Goal: Information Seeking & Learning: Compare options

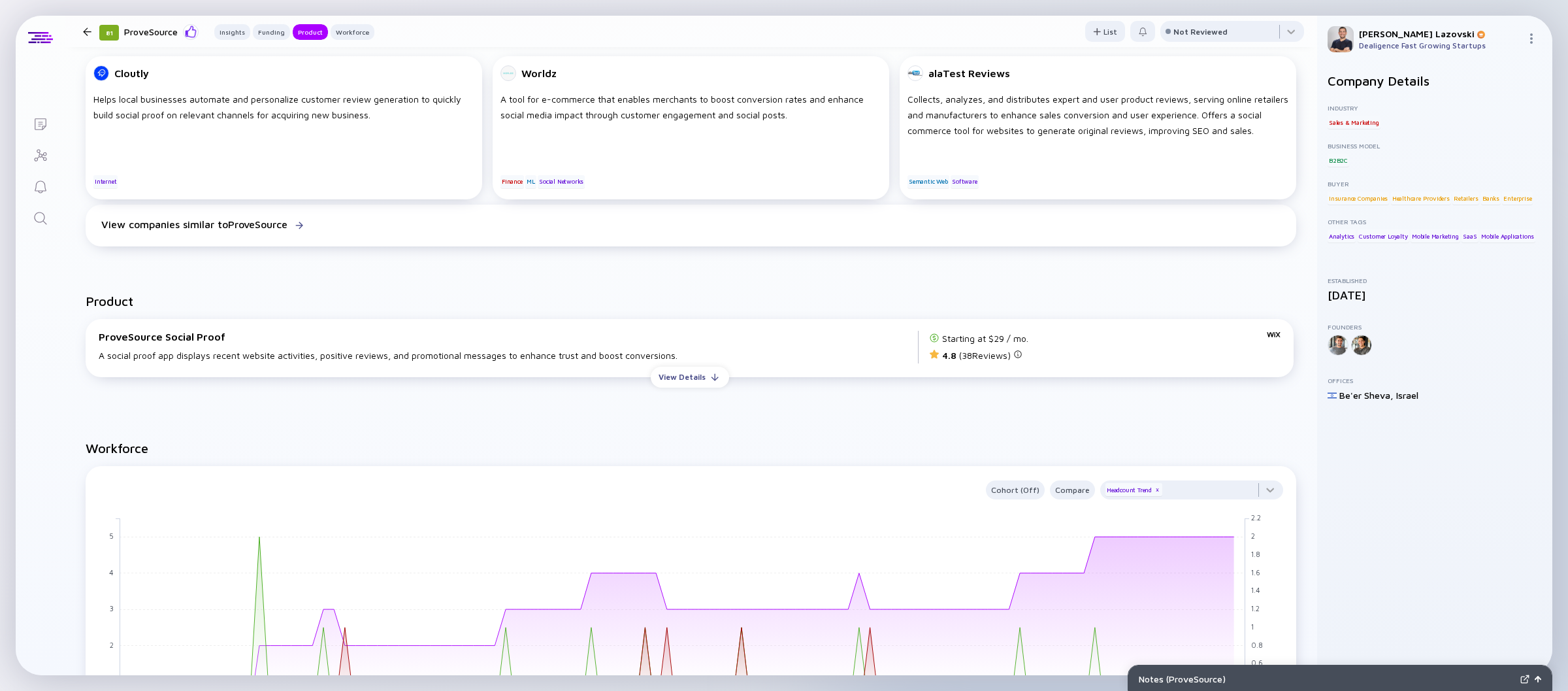
scroll to position [629, 0]
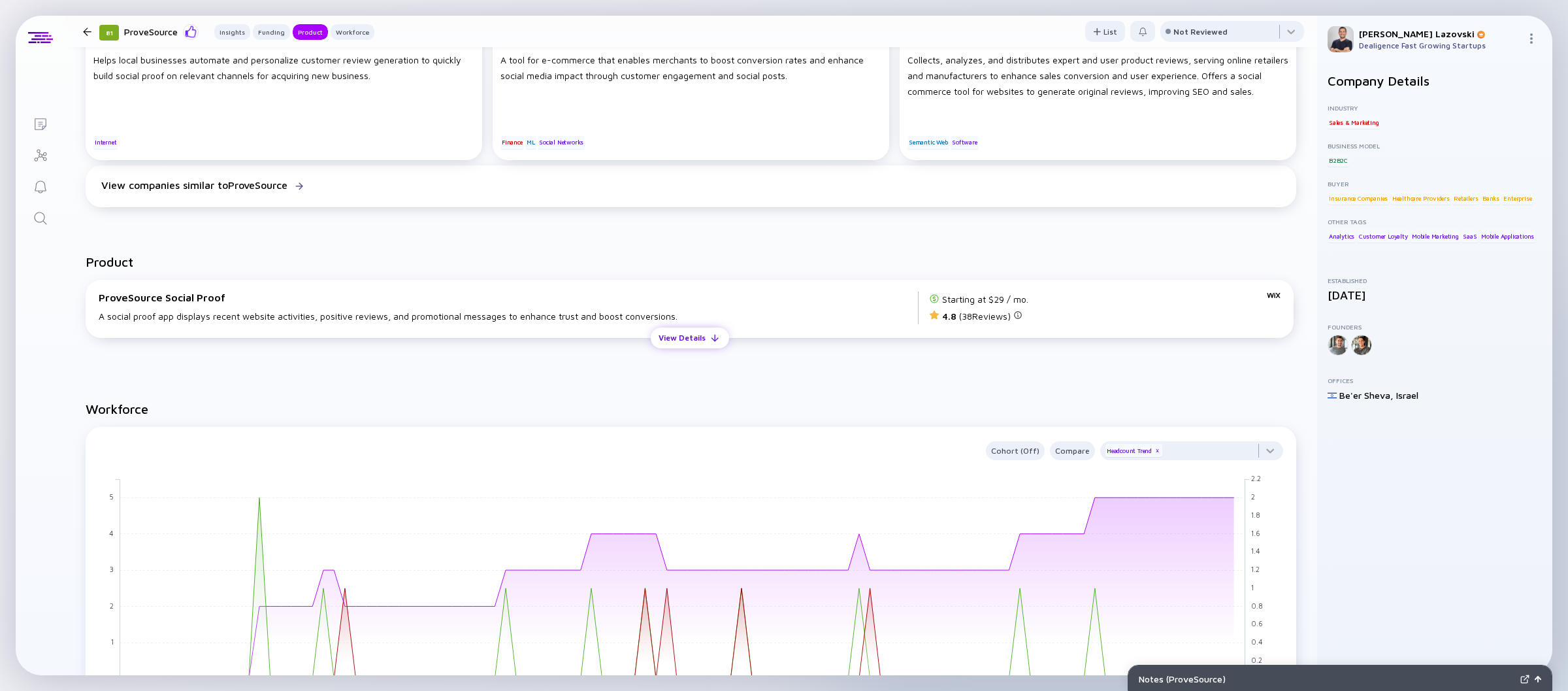
click at [668, 345] on div "View Details" at bounding box center [682, 337] width 63 height 20
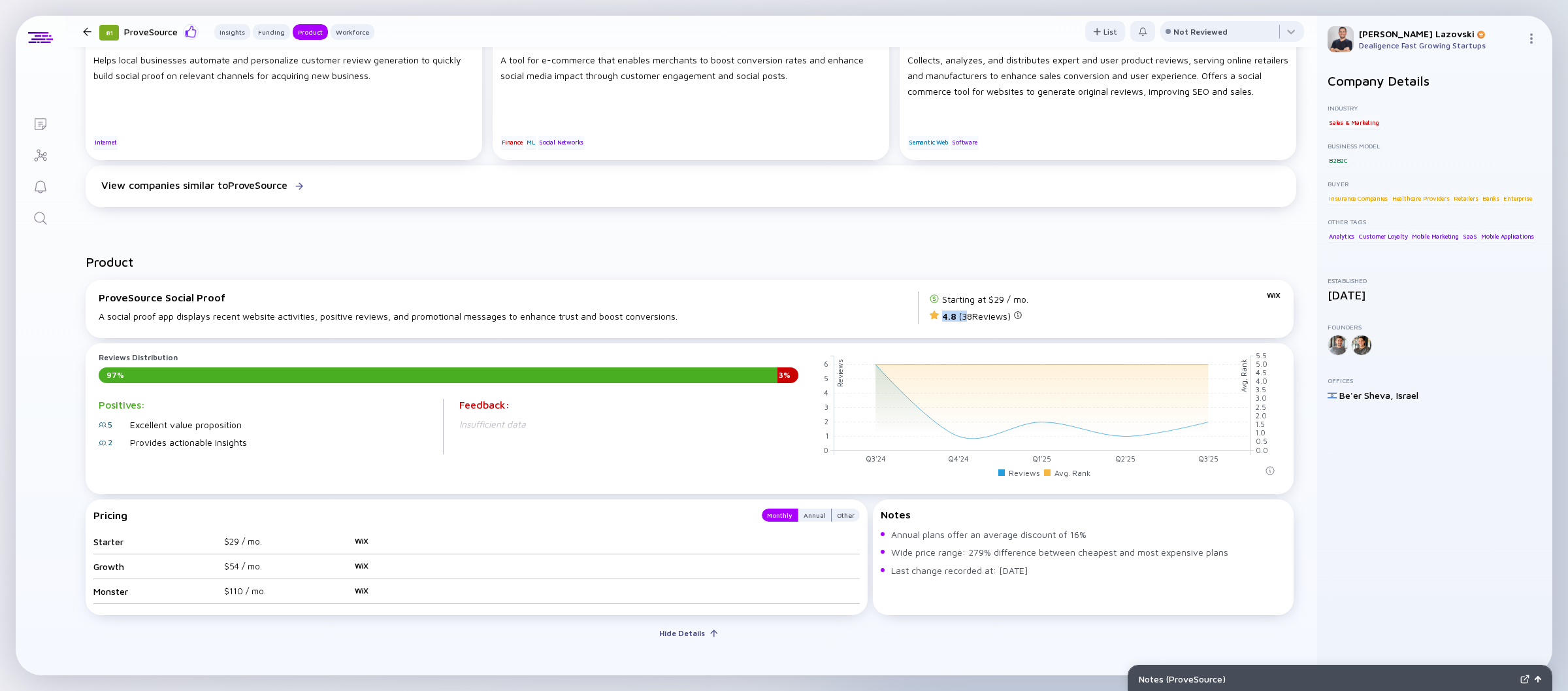
drag, startPoint x: 1042, startPoint y: 303, endPoint x: 955, endPoint y: 316, distance: 88.0
click at [955, 316] on div "Starting at $29 / mo. 4.8 ( 38 Reviews)" at bounding box center [1105, 308] width 352 height 32
click at [955, 316] on div "4.8 ( 38 Reviews)" at bounding box center [983, 316] width 81 height 11
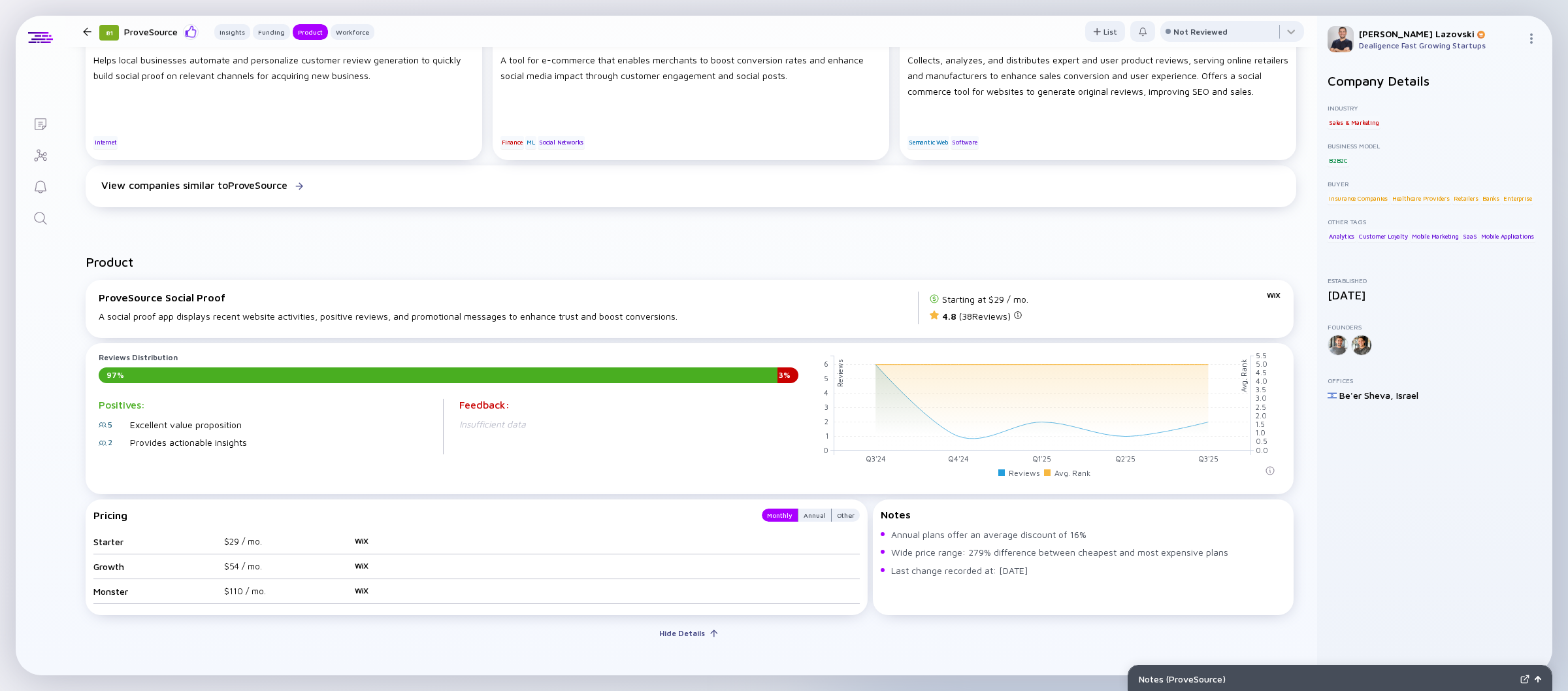
click at [458, 231] on div "People Also Viewed Cloutly Helps local businesses automate and personalize cust…" at bounding box center [691, 102] width 1252 height 262
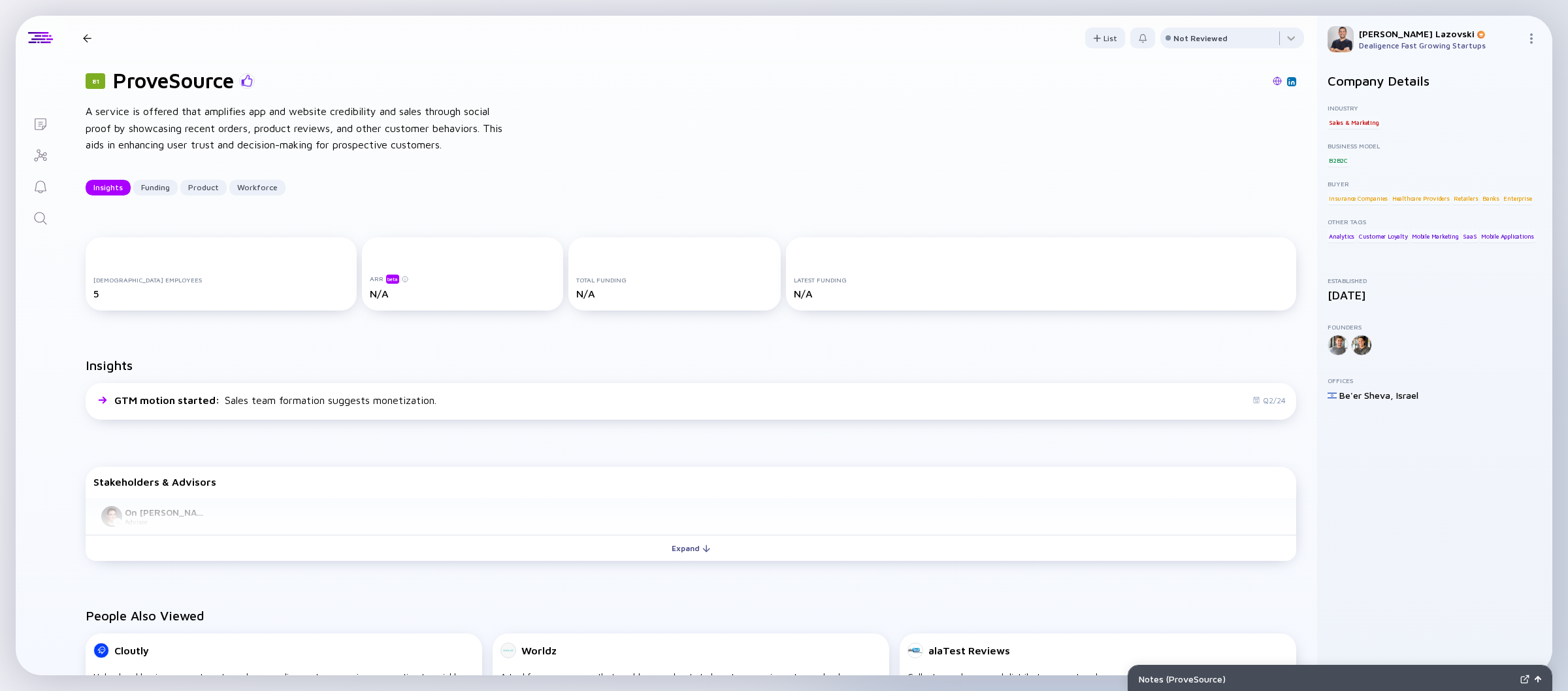
scroll to position [0, 0]
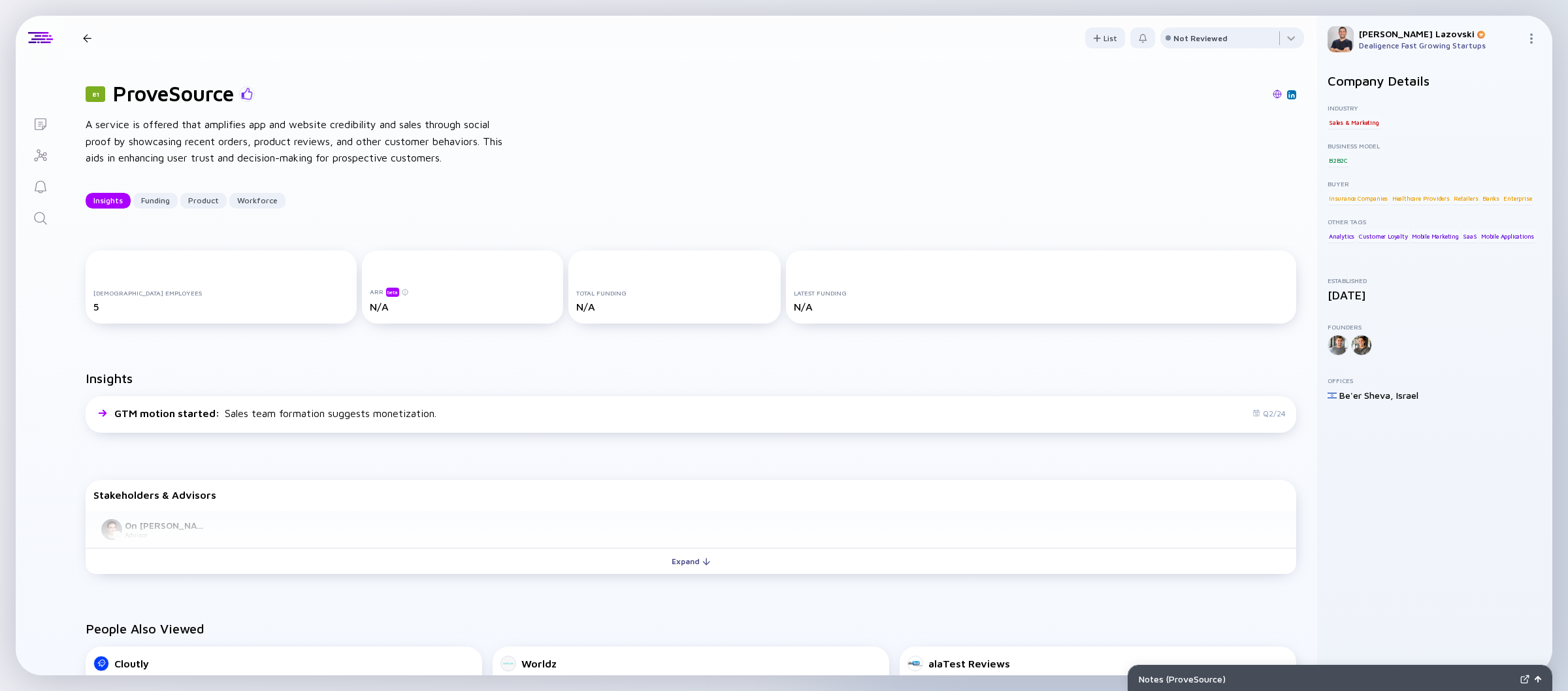
click at [744, 104] on div "81 ProveSource" at bounding box center [691, 93] width 1211 height 25
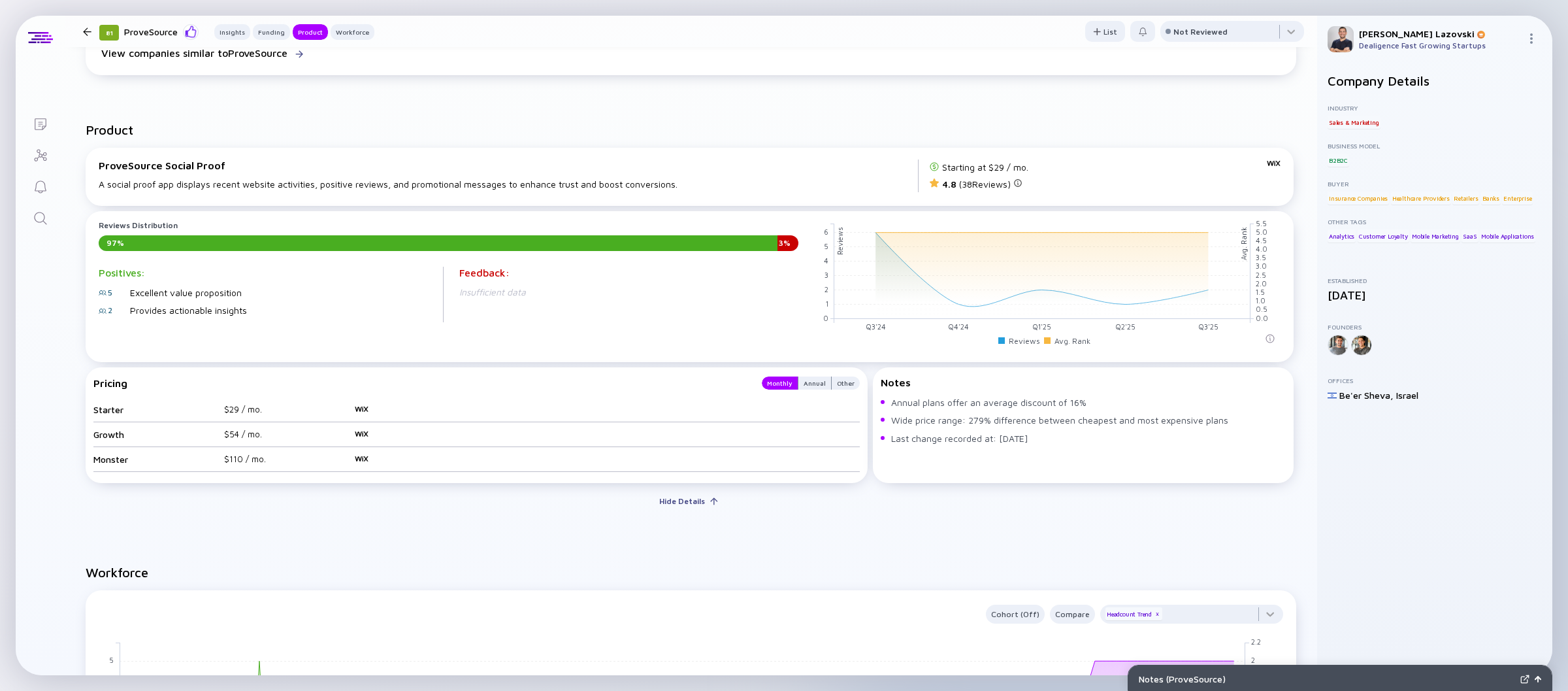
scroll to position [696, 0]
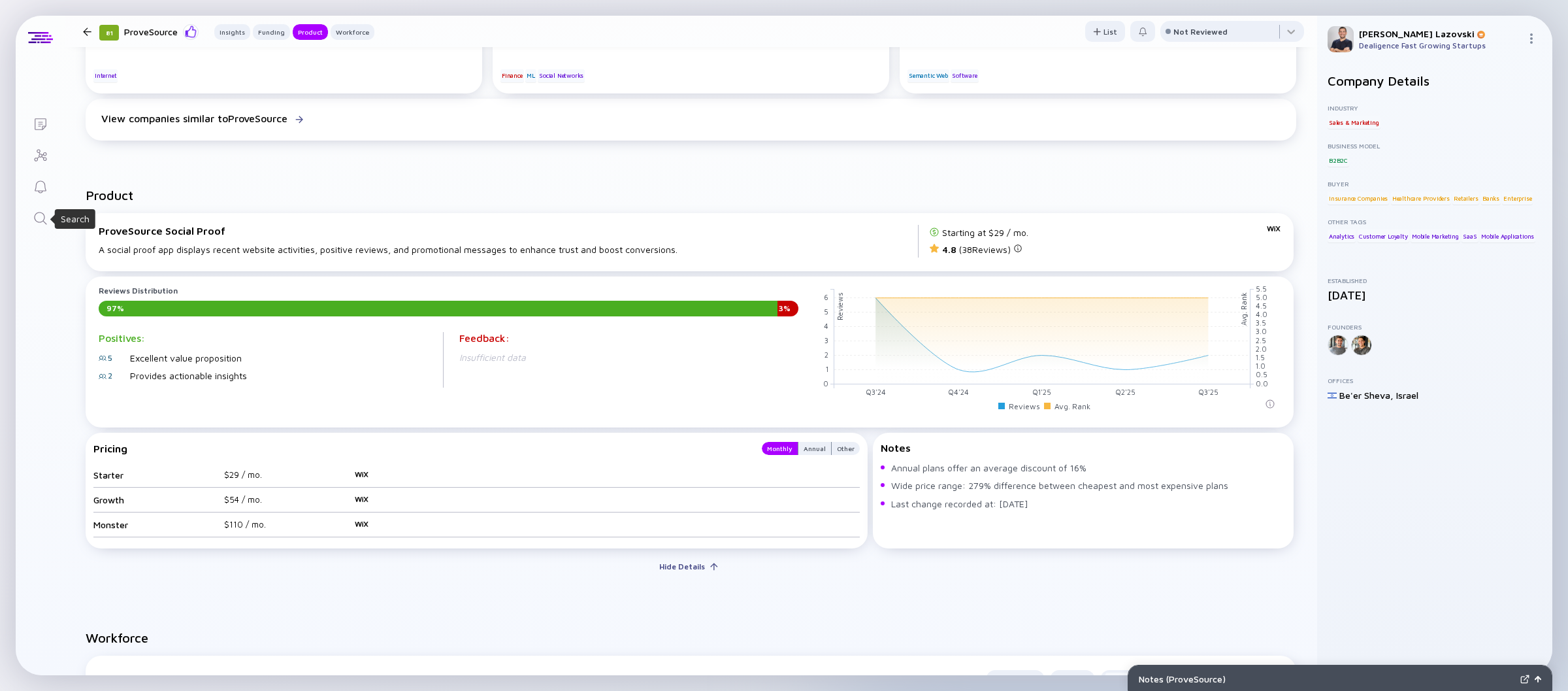
click at [40, 219] on icon "Search" at bounding box center [40, 218] width 16 height 16
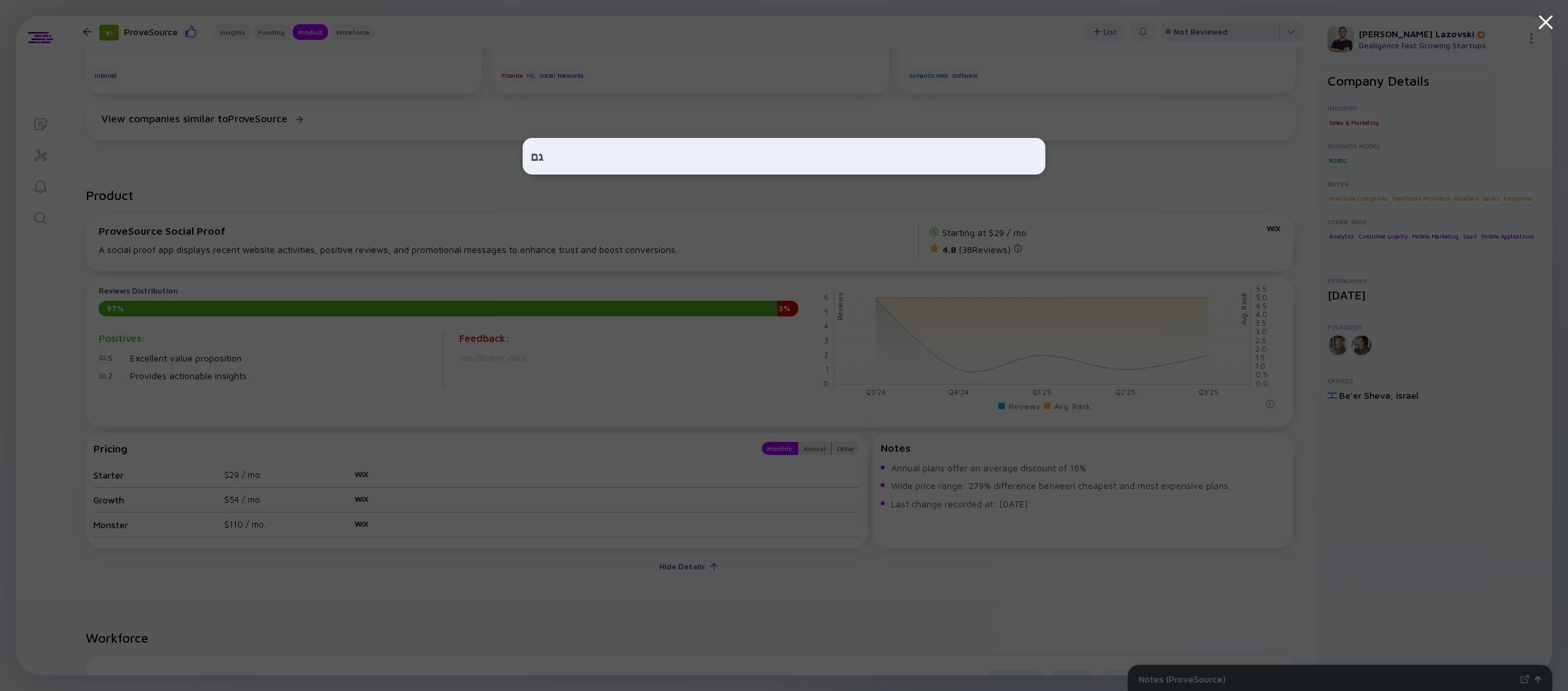
type input "ג"
type input "s"
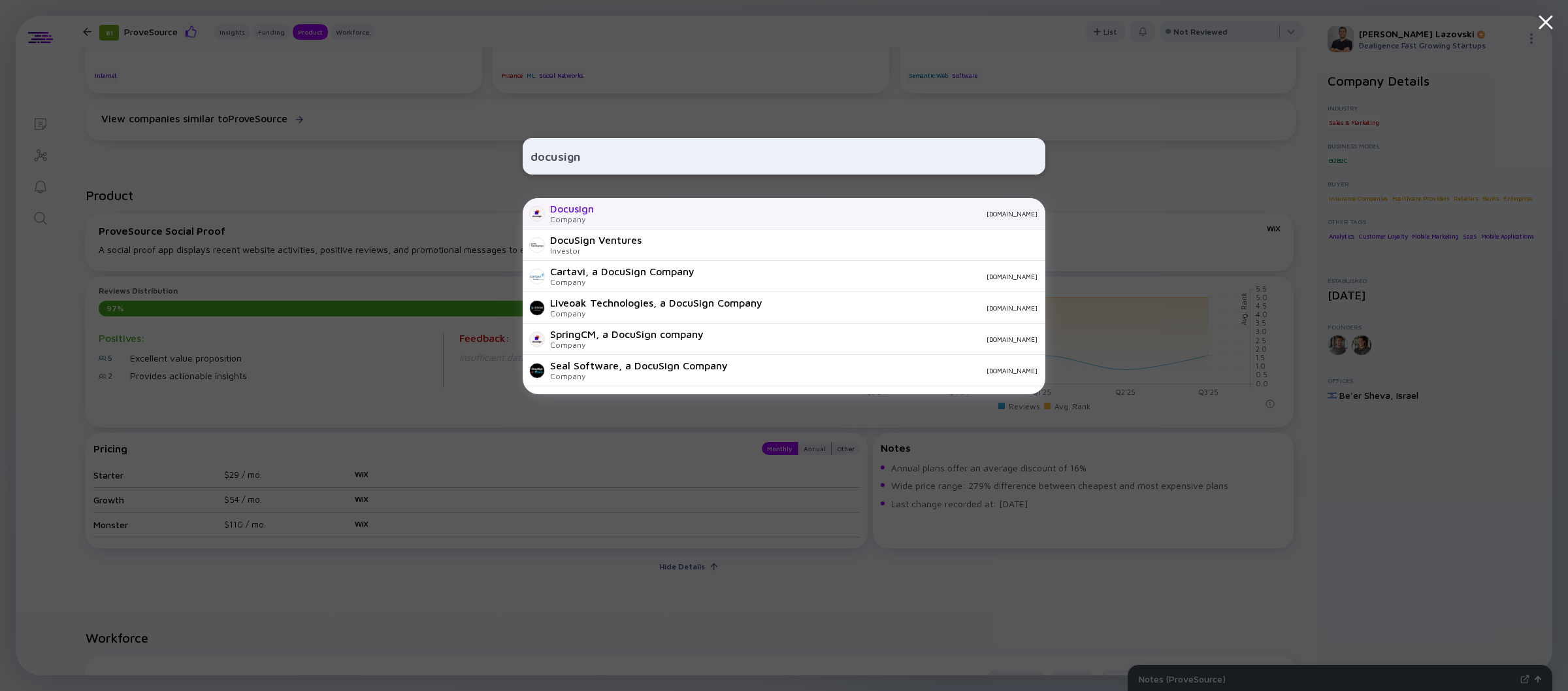
type input "docusign"
click at [647, 221] on div "Docusign Company docusign.com" at bounding box center [784, 213] width 523 height 31
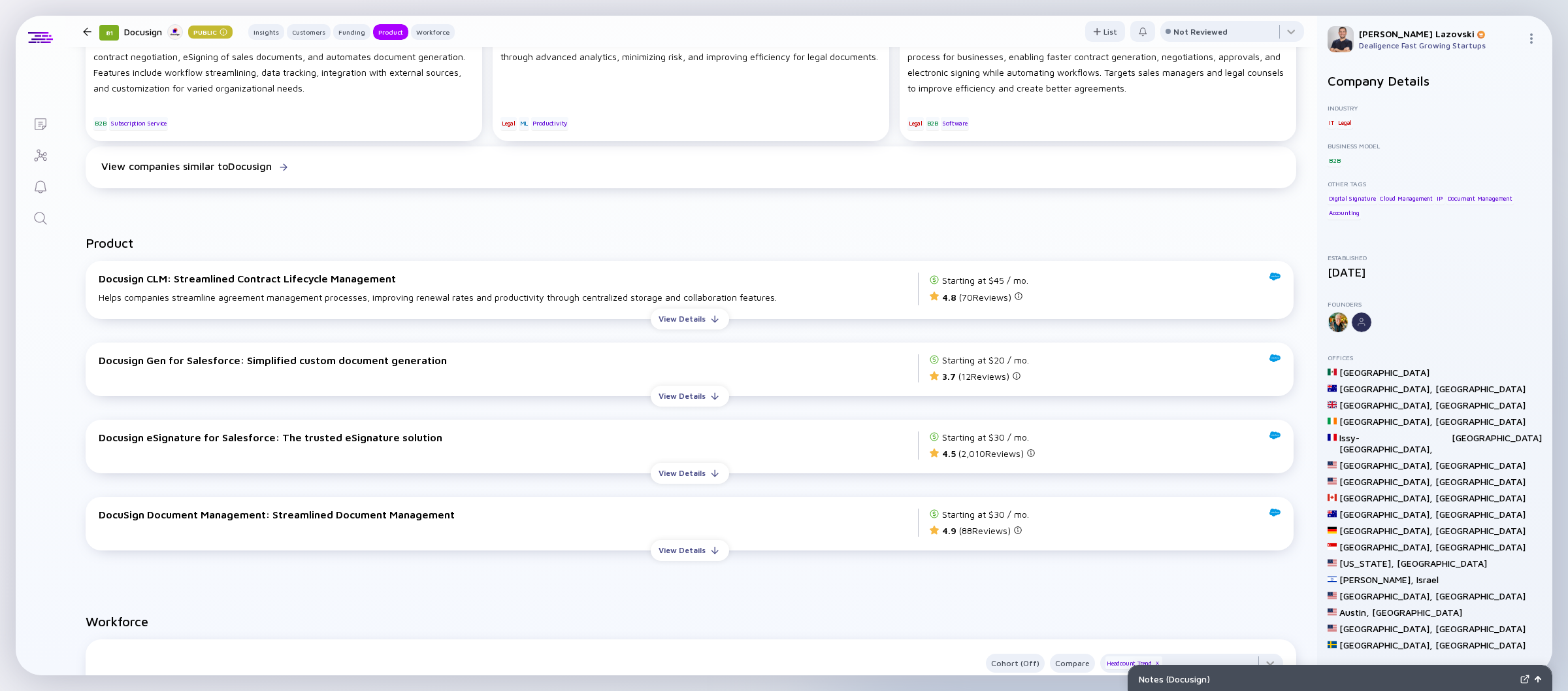
scroll to position [1396, 0]
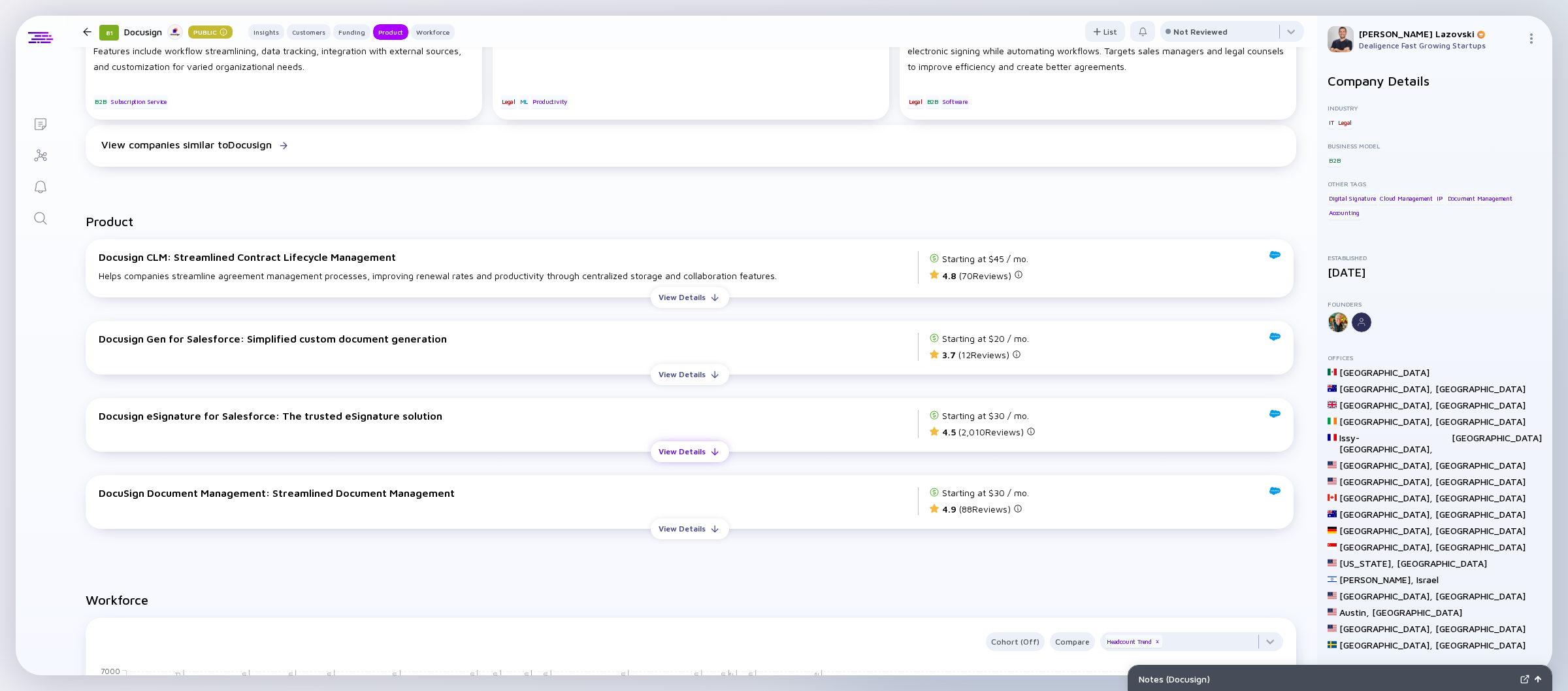
click at [672, 454] on div "View Details" at bounding box center [682, 451] width 63 height 20
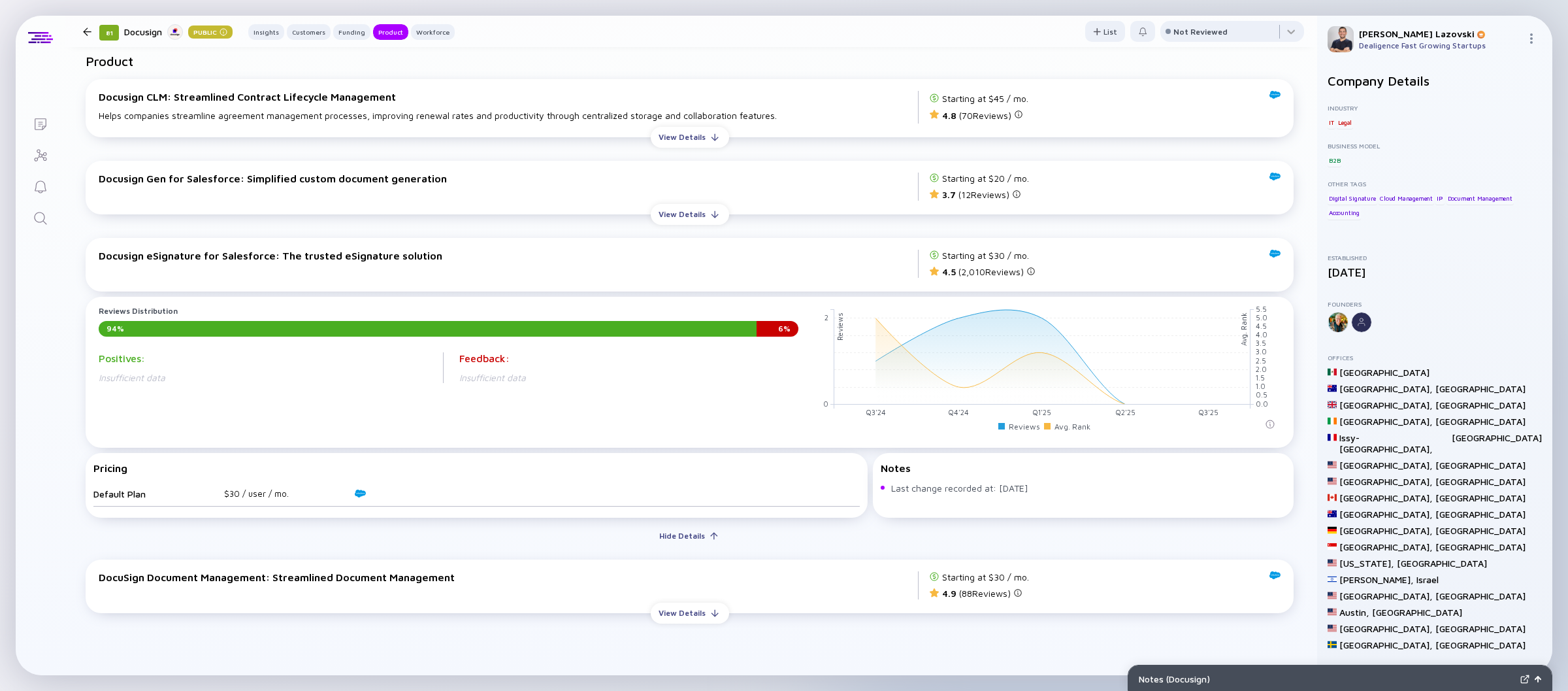
scroll to position [1462, 0]
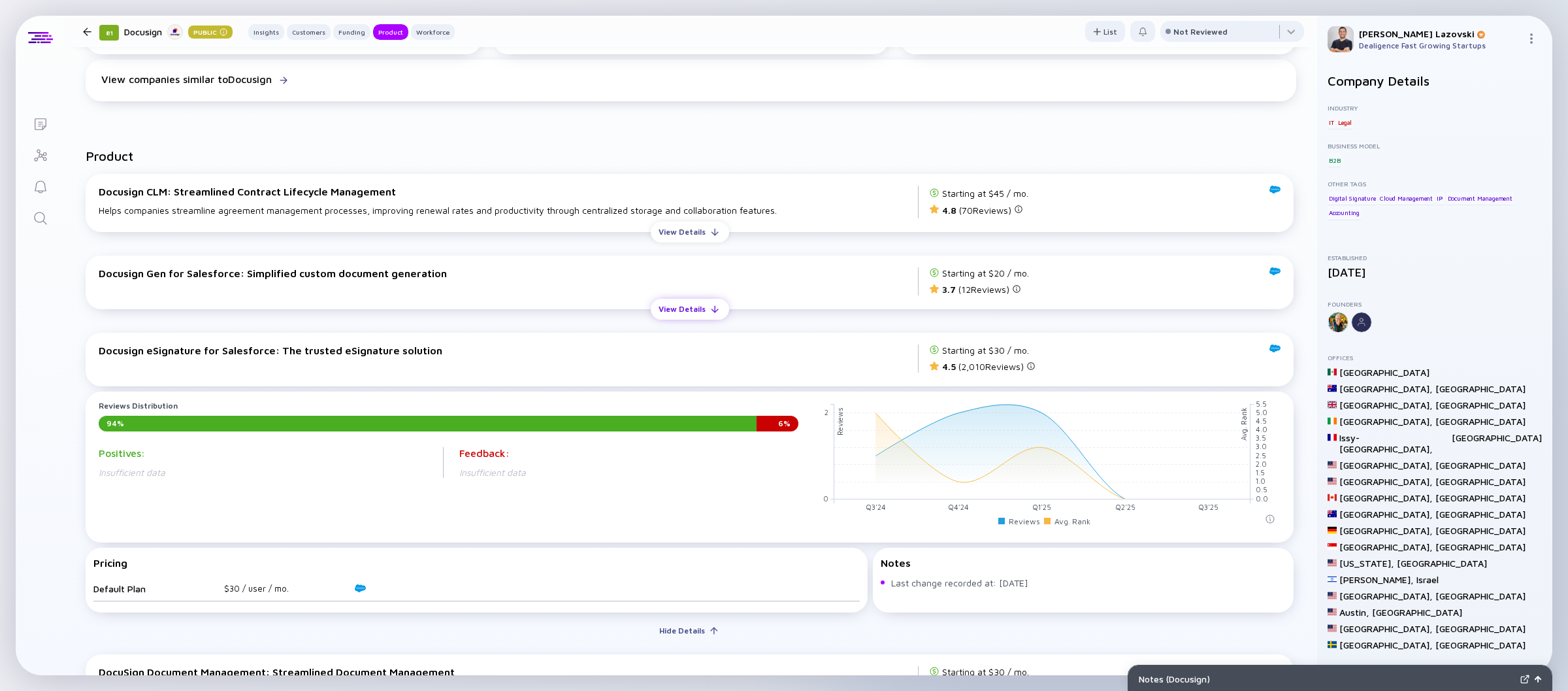
click at [667, 304] on div "View Details" at bounding box center [682, 308] width 63 height 20
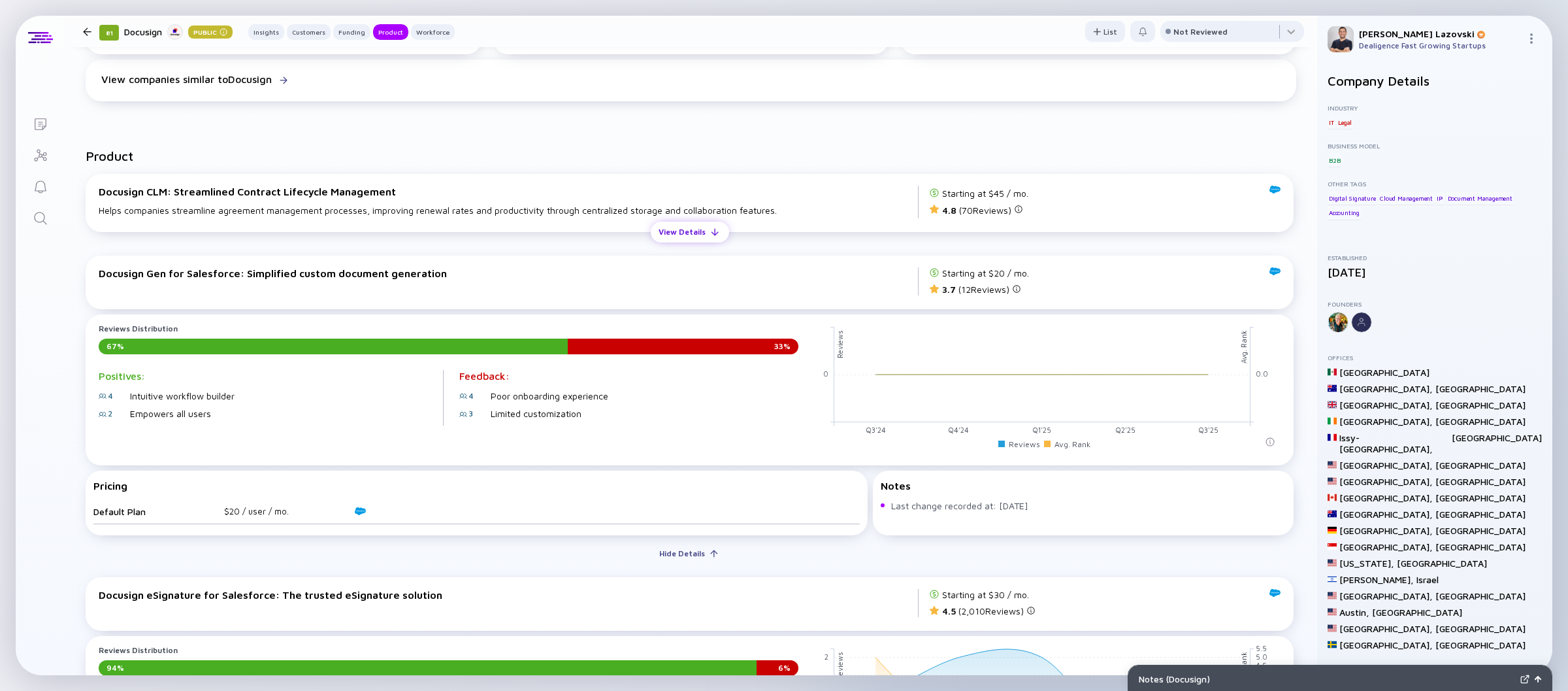
click at [687, 231] on div "View Details" at bounding box center [682, 231] width 63 height 20
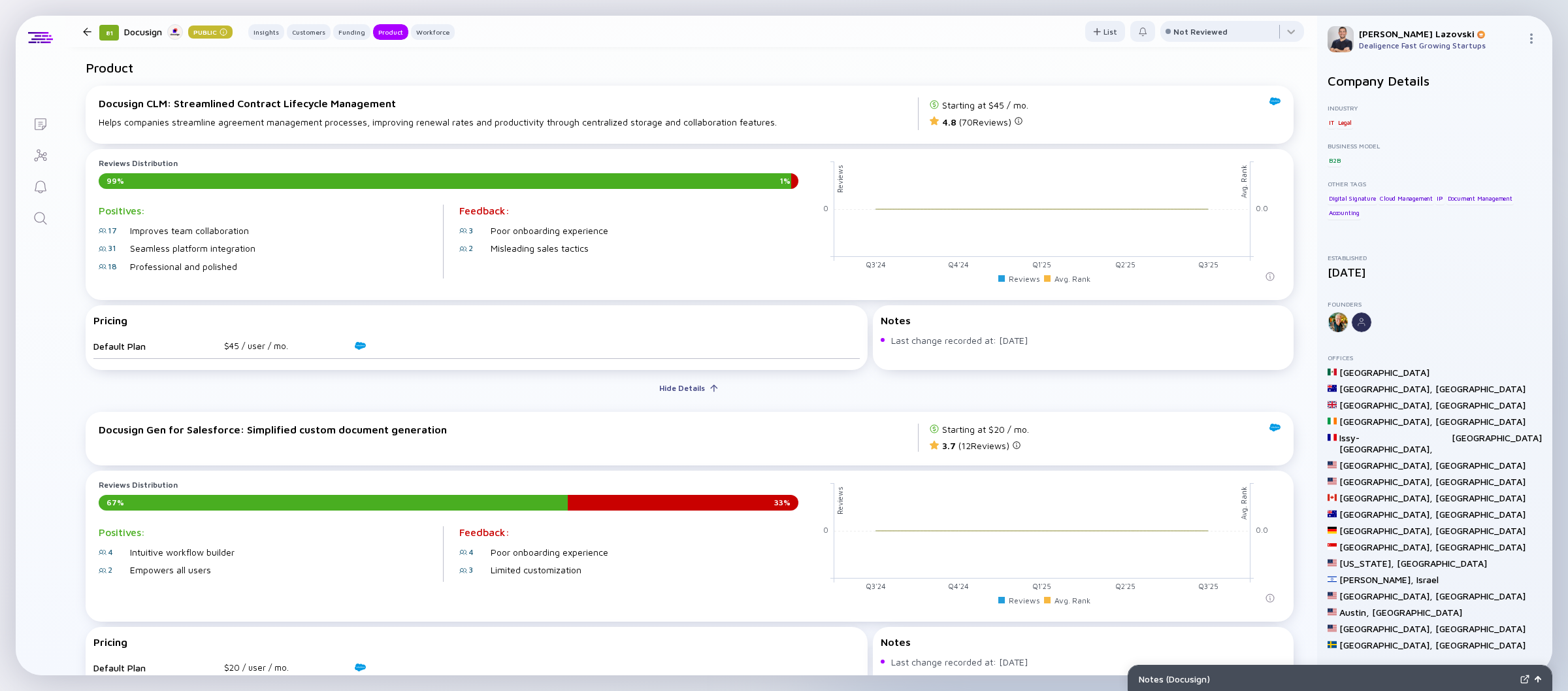
scroll to position [1526, 0]
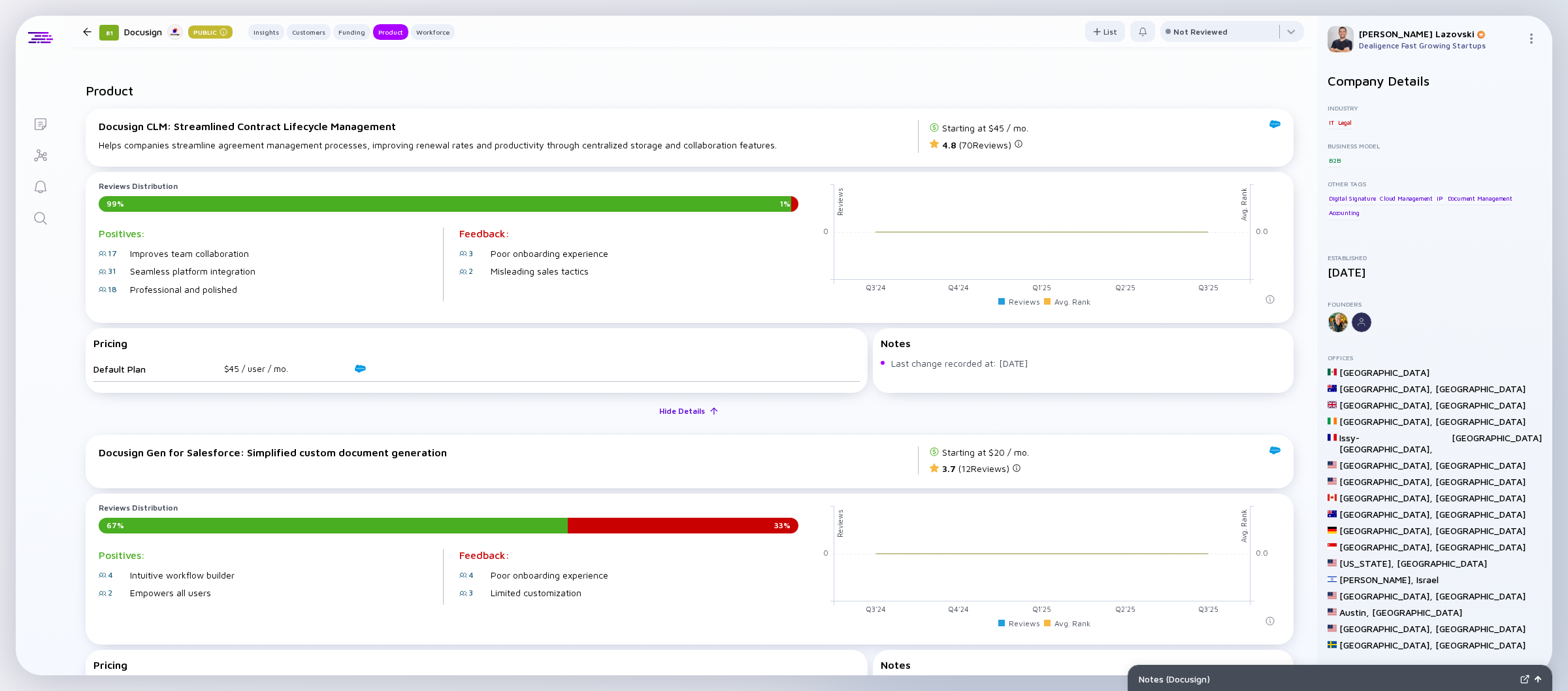
click at [696, 413] on div "Hide Details" at bounding box center [682, 411] width 62 height 20
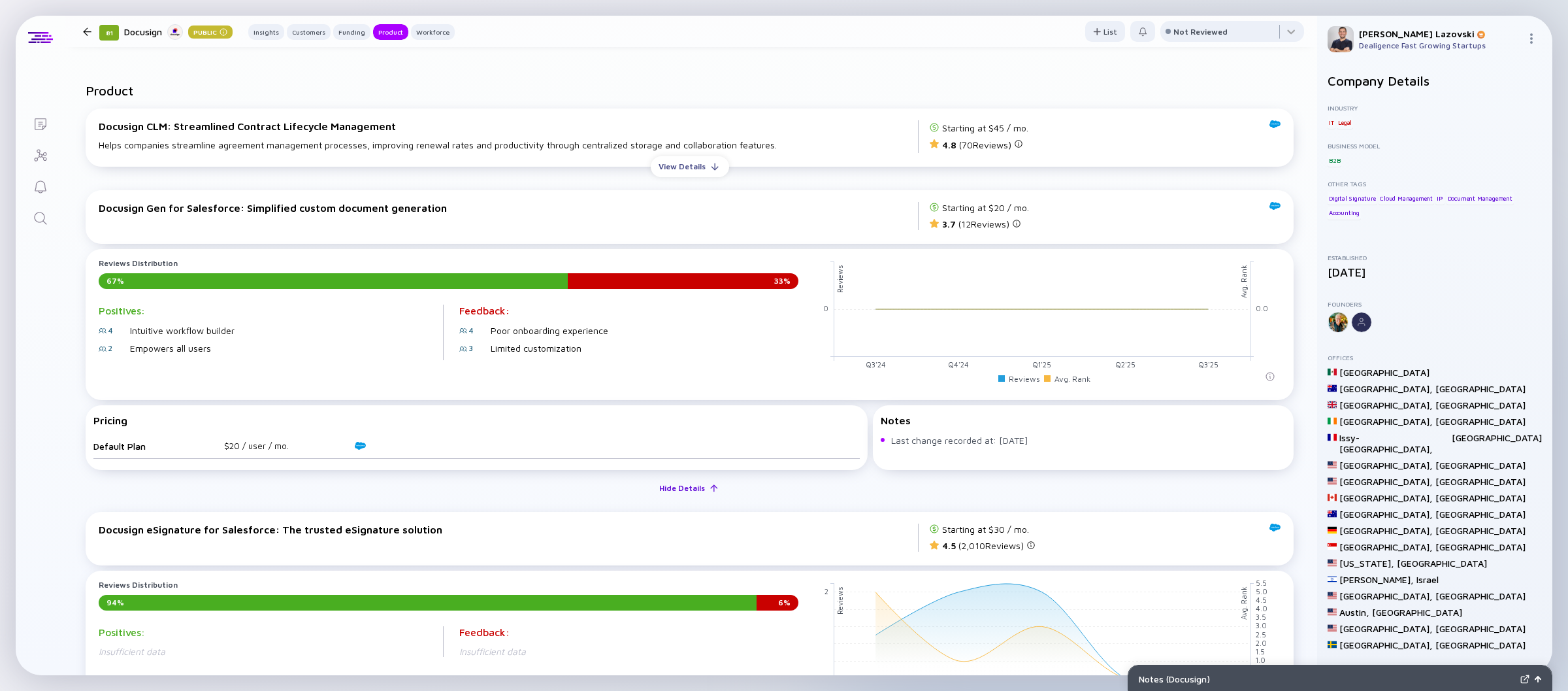
click at [684, 484] on div "Hide Details" at bounding box center [682, 488] width 62 height 20
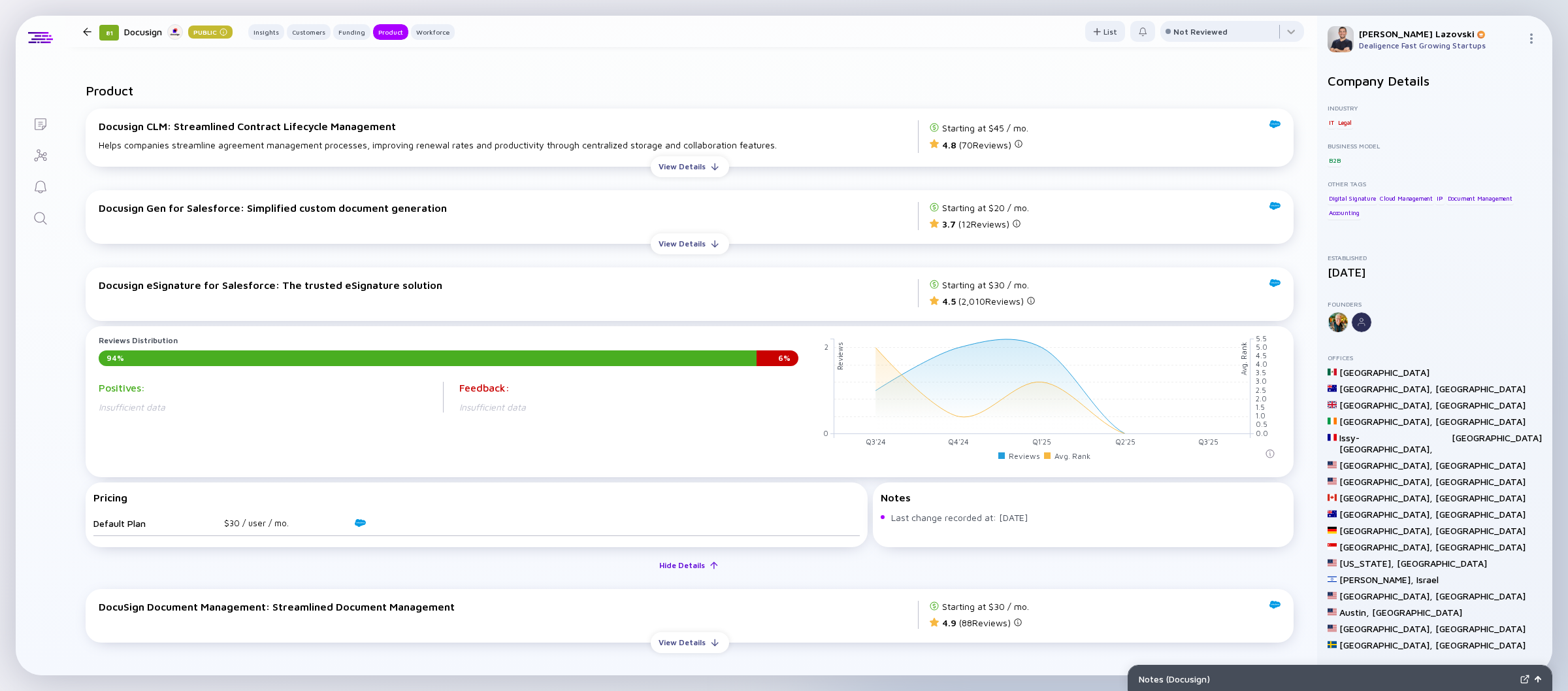
click at [678, 562] on div "Hide Details" at bounding box center [682, 565] width 62 height 20
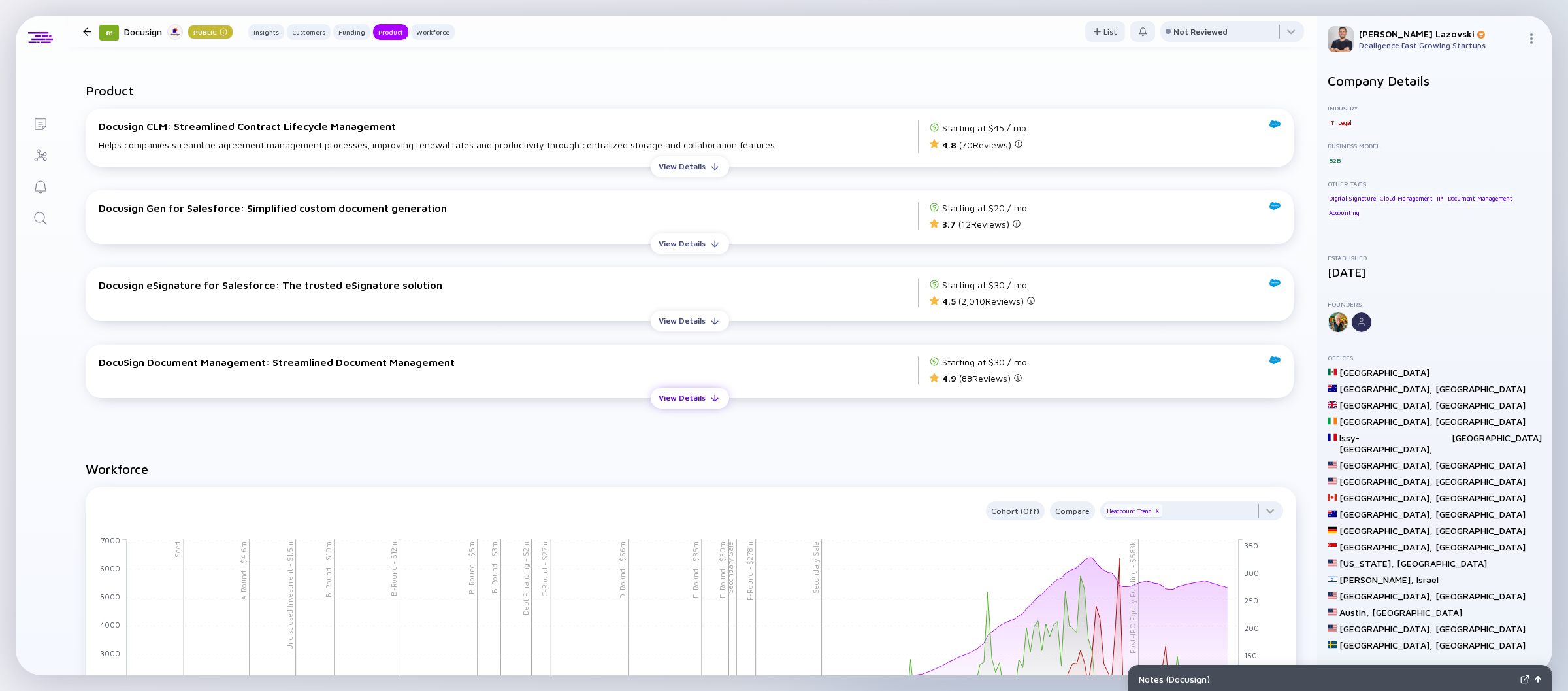
click at [691, 398] on div "View Details" at bounding box center [682, 397] width 63 height 20
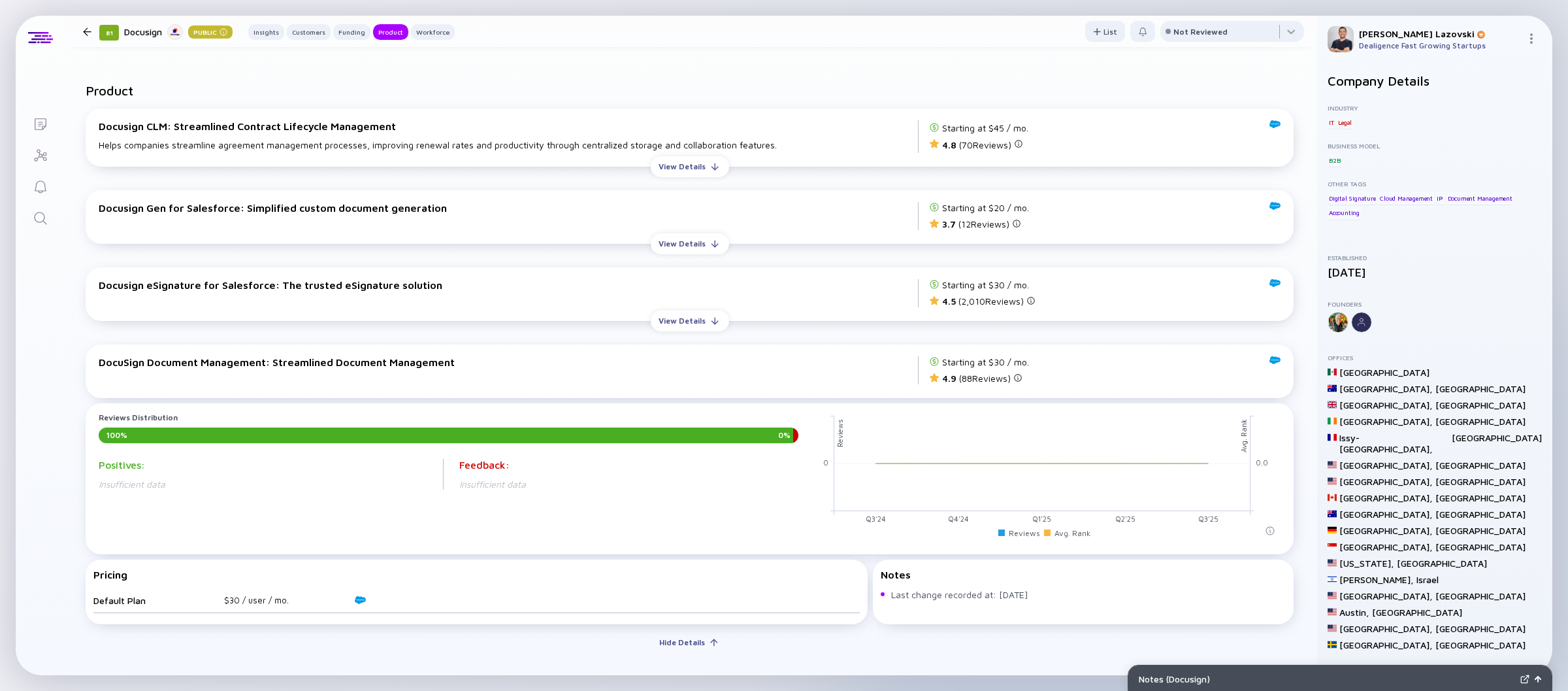
click at [679, 639] on div "Hide Details" at bounding box center [682, 642] width 62 height 20
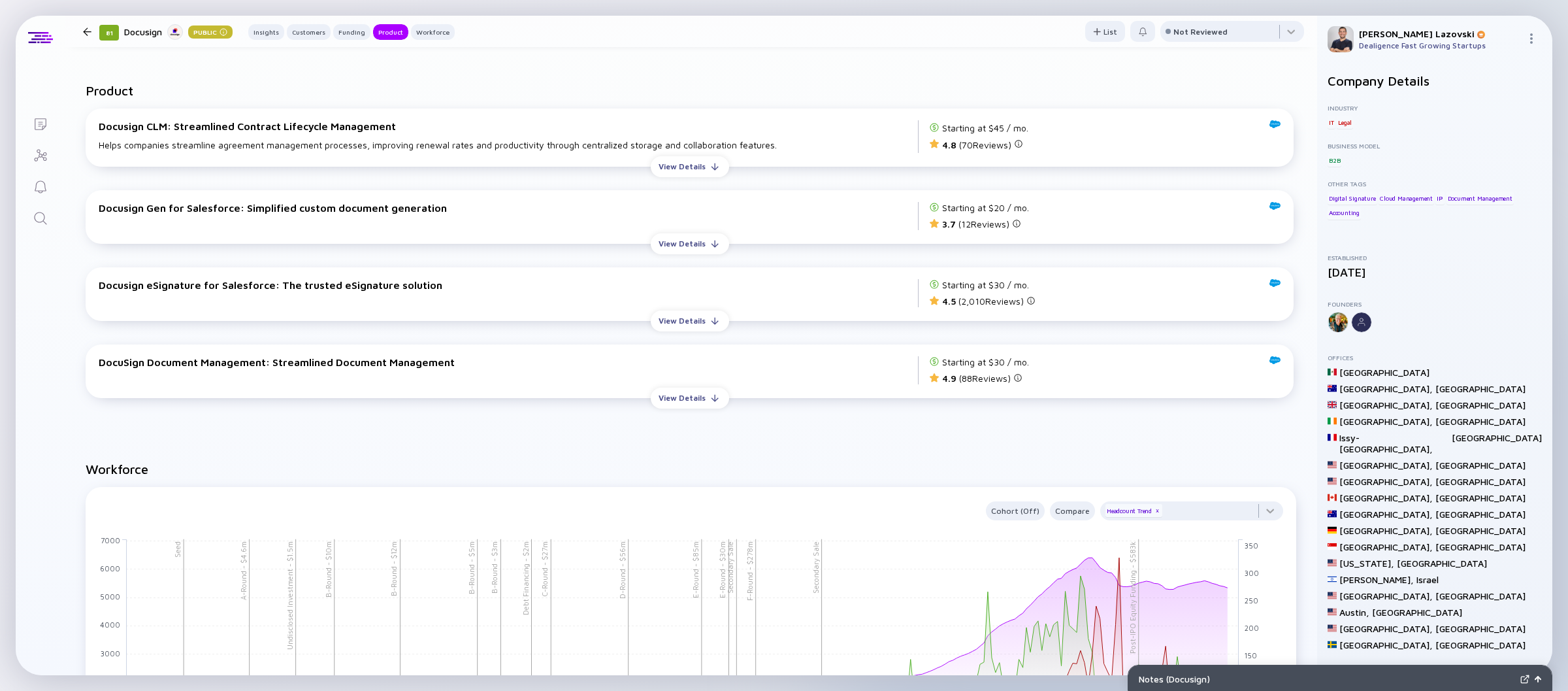
click at [42, 204] on link "Search" at bounding box center [41, 217] width 49 height 31
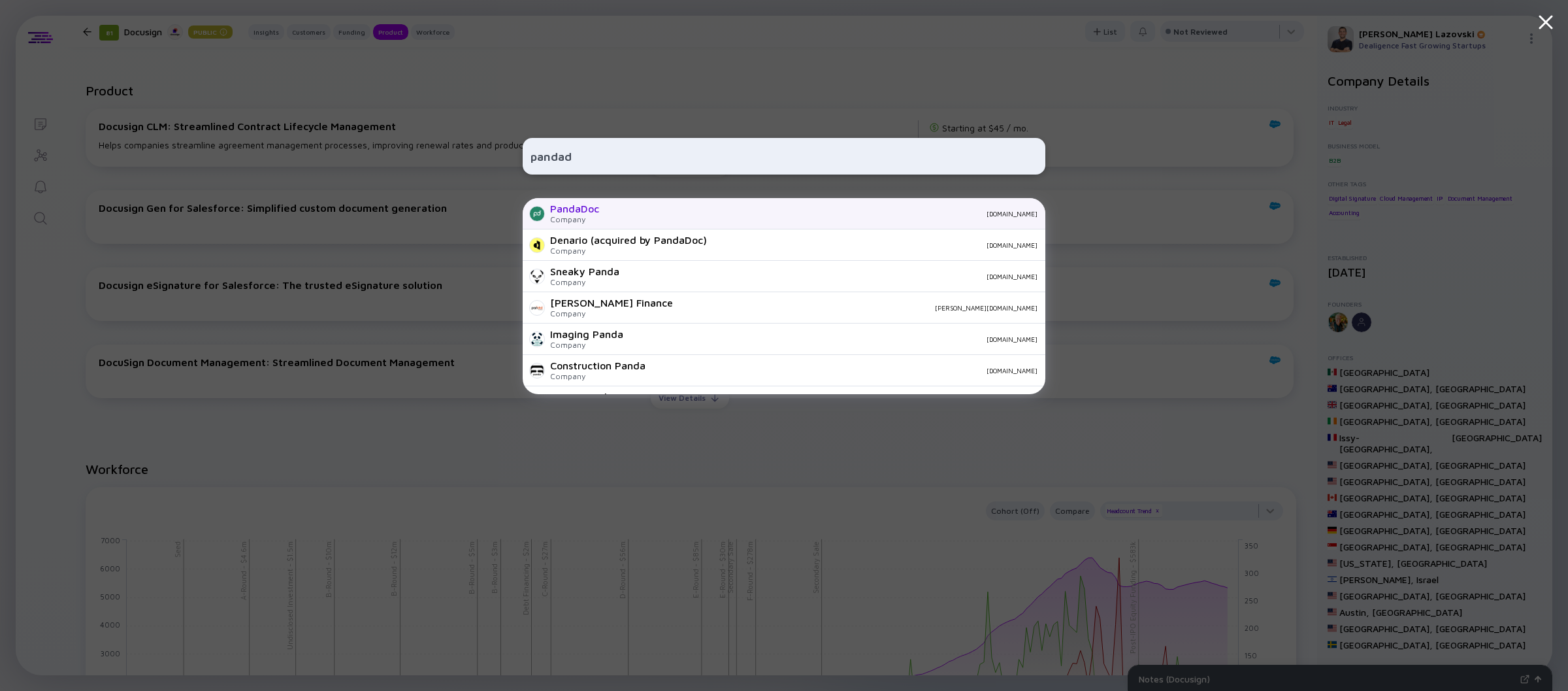
type input "pandad"
click at [629, 219] on div "PandaDoc Company pandadoc.com" at bounding box center [784, 213] width 523 height 31
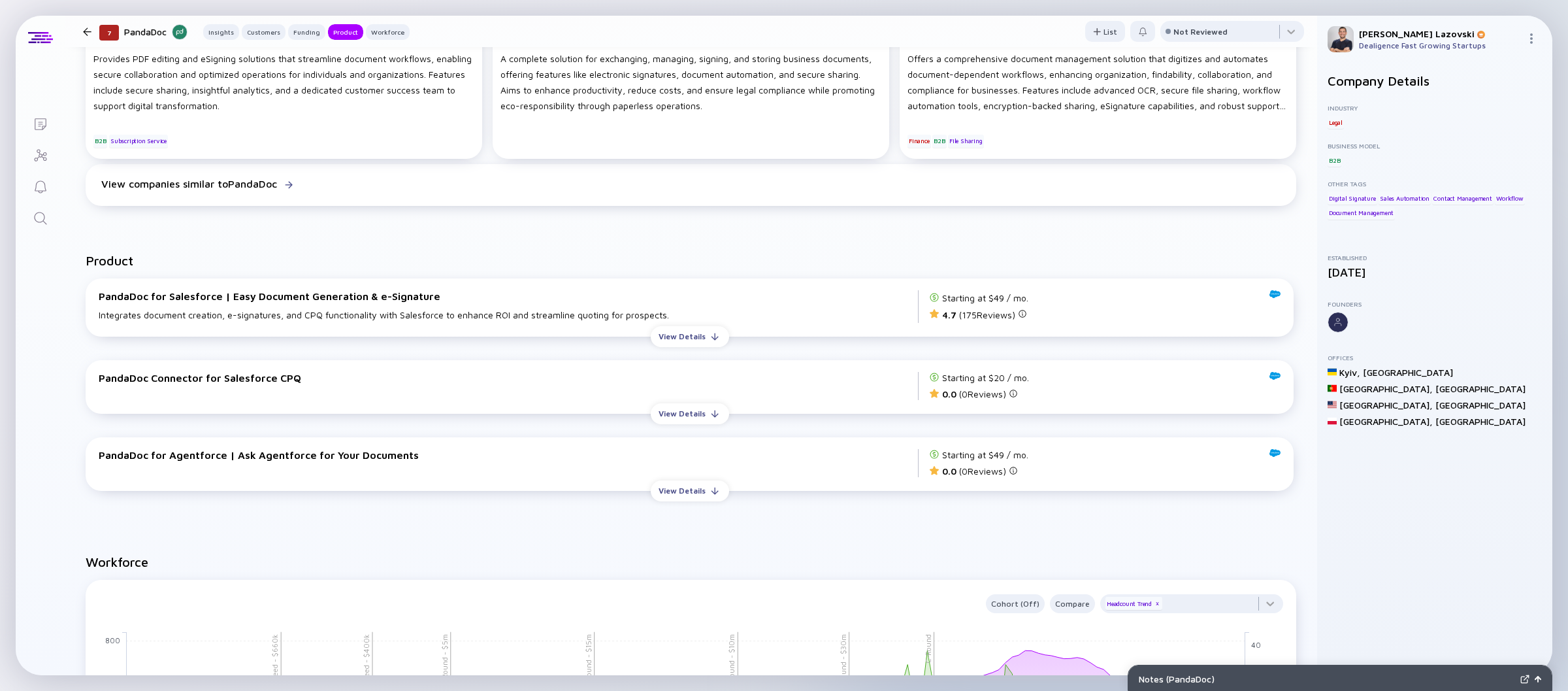
scroll to position [1242, 0]
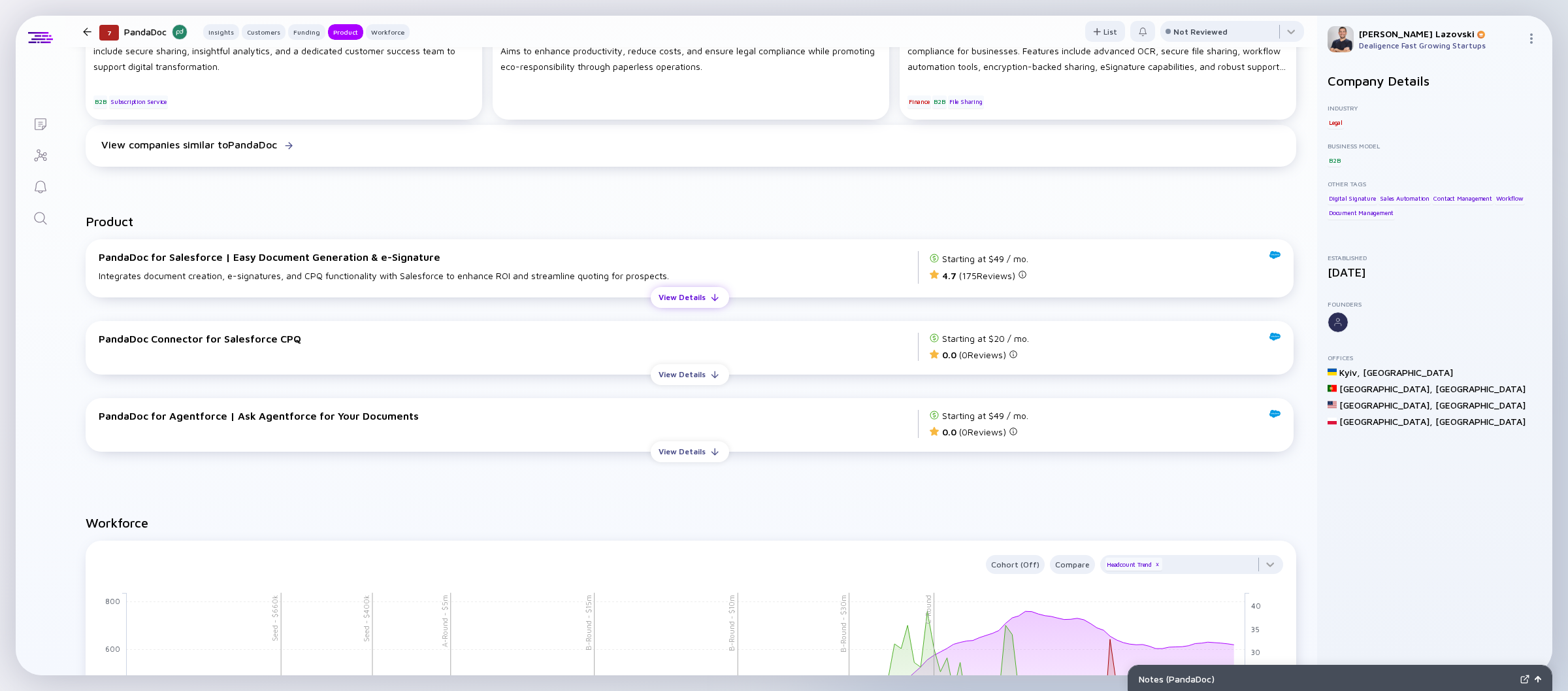
click at [684, 292] on div "View Details" at bounding box center [682, 297] width 63 height 20
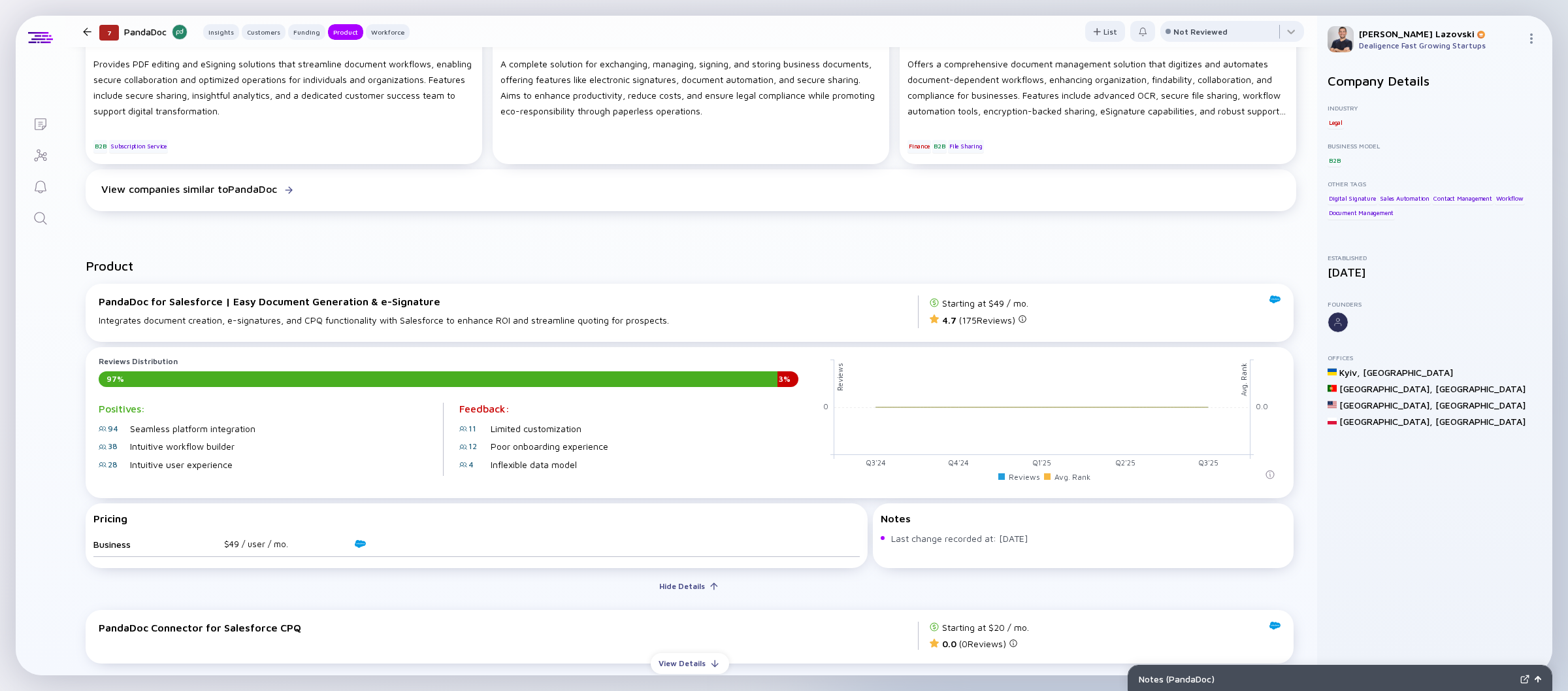
scroll to position [1177, 0]
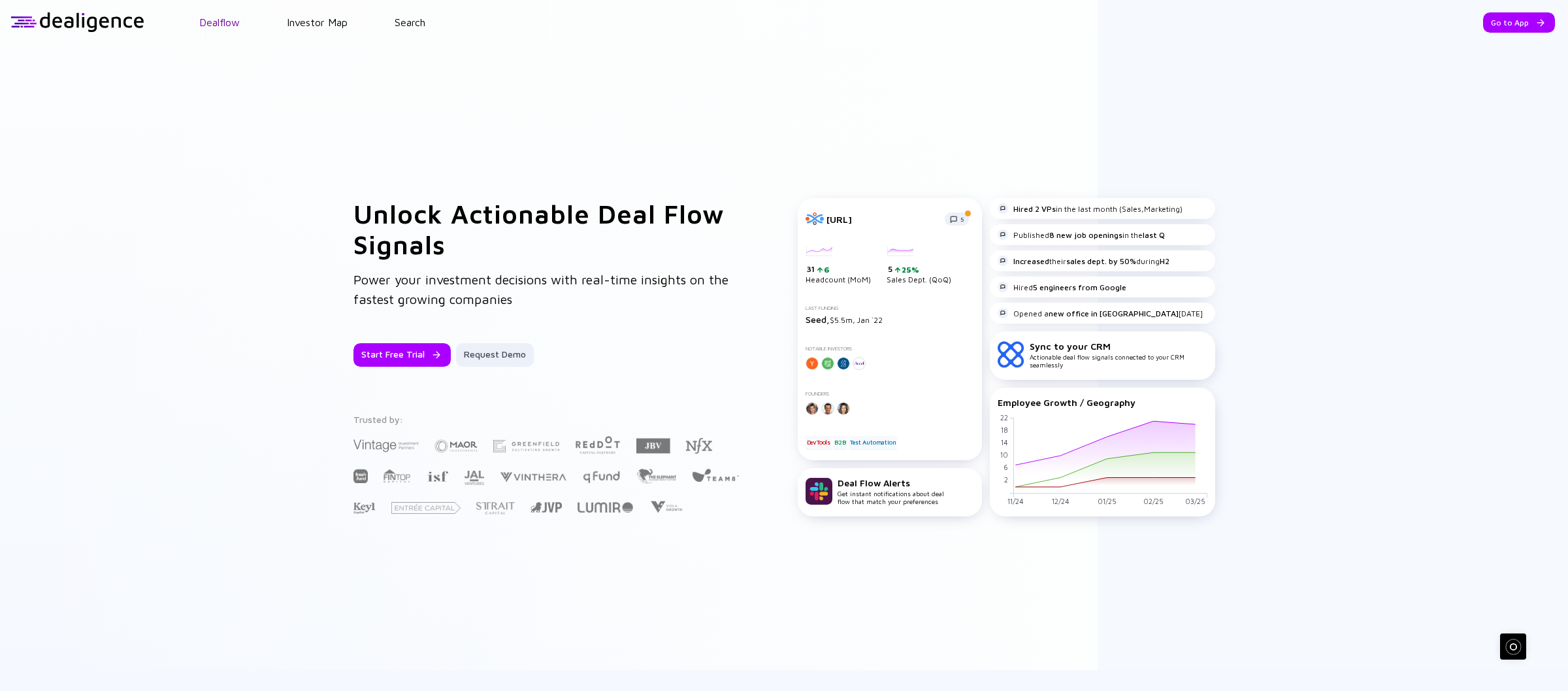
click at [225, 26] on link "Dealflow" at bounding box center [220, 22] width 41 height 11
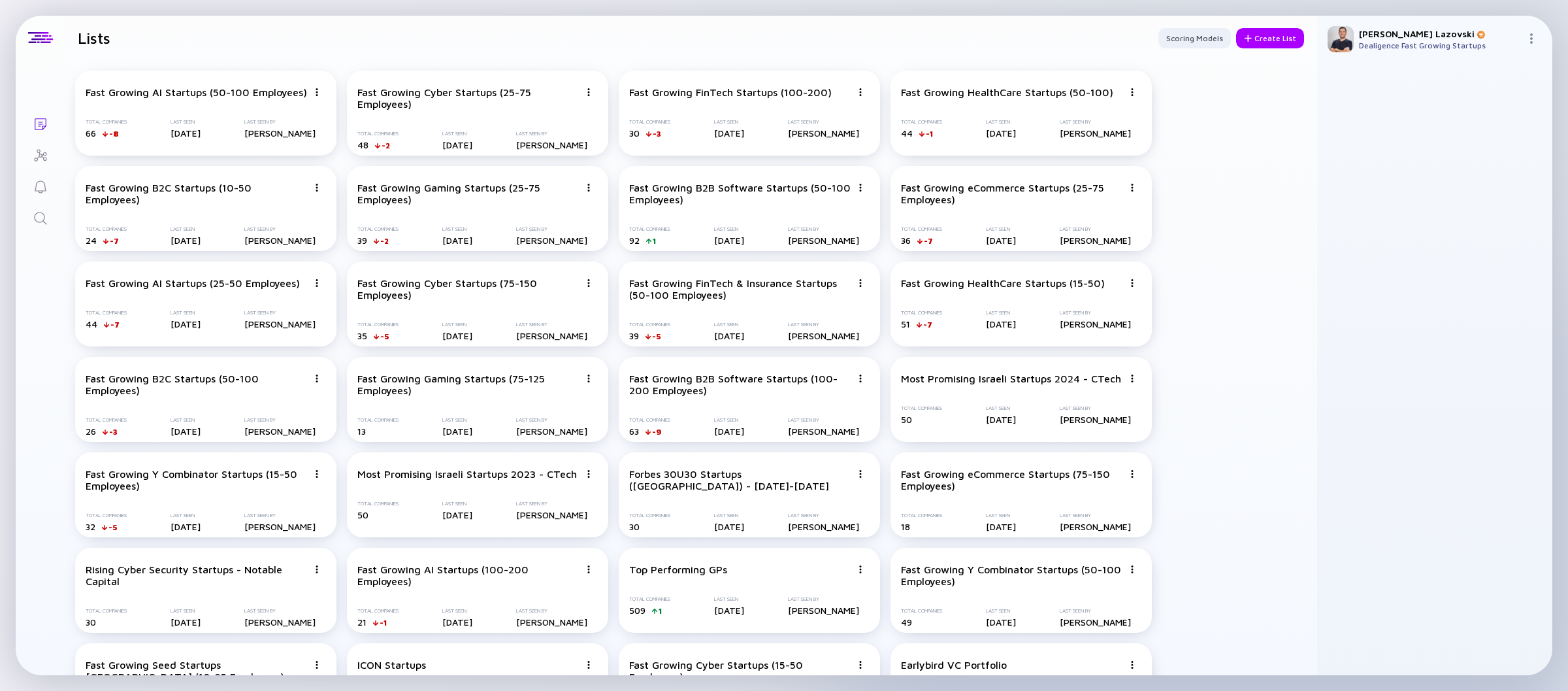
click at [1529, 39] on img at bounding box center [1531, 38] width 10 height 10
click at [1513, 60] on div "Sign Out" at bounding box center [1488, 63] width 86 height 27
